Goal: Check status

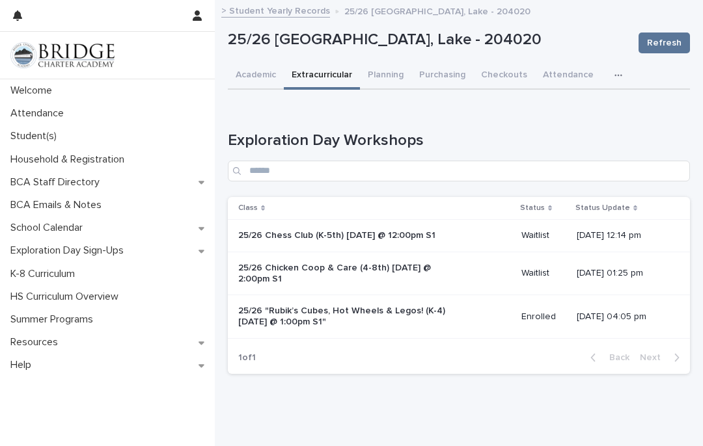
click at [253, 78] on button "Academic" at bounding box center [256, 75] width 56 height 27
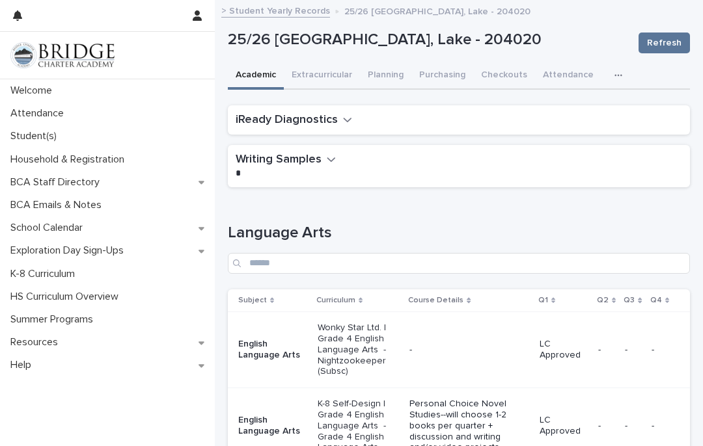
click at [349, 124] on icon "button" at bounding box center [347, 120] width 9 height 12
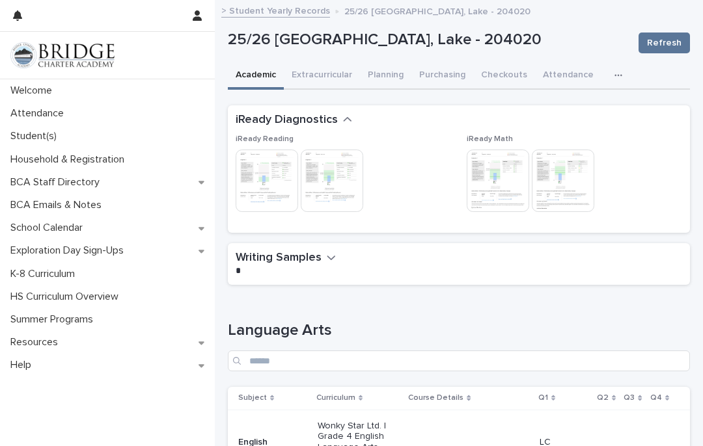
click at [250, 184] on img at bounding box center [267, 181] width 62 height 62
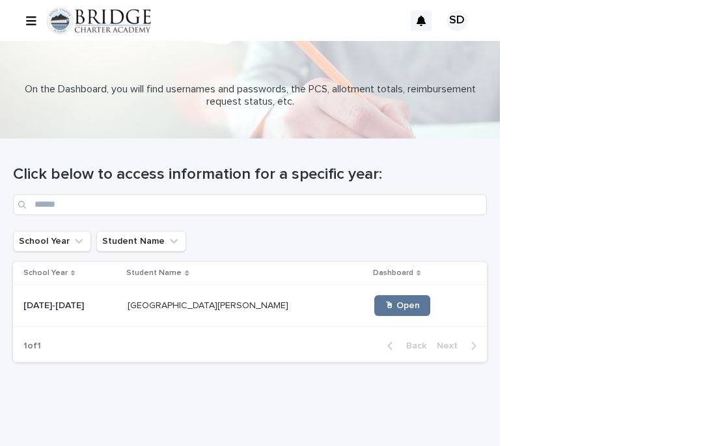
click at [385, 307] on span "🖱 Open" at bounding box center [402, 305] width 35 height 9
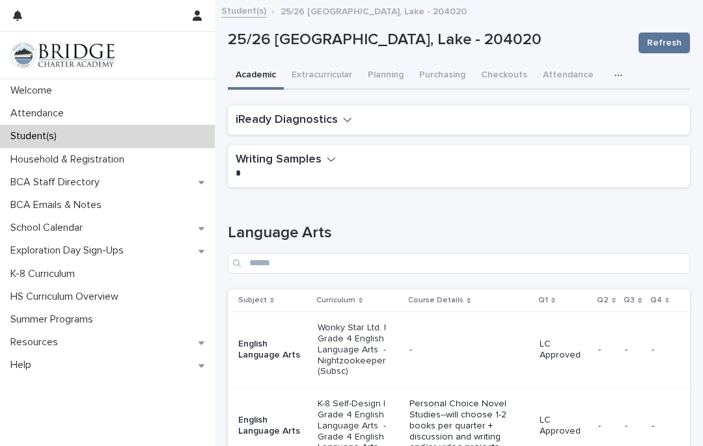
click at [348, 120] on icon "button" at bounding box center [347, 120] width 9 height 12
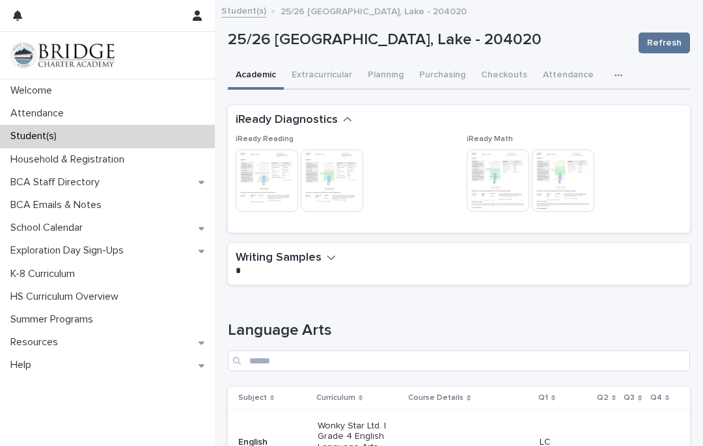
click at [510, 195] on img at bounding box center [498, 181] width 62 height 62
